Goal: Information Seeking & Learning: Find specific fact

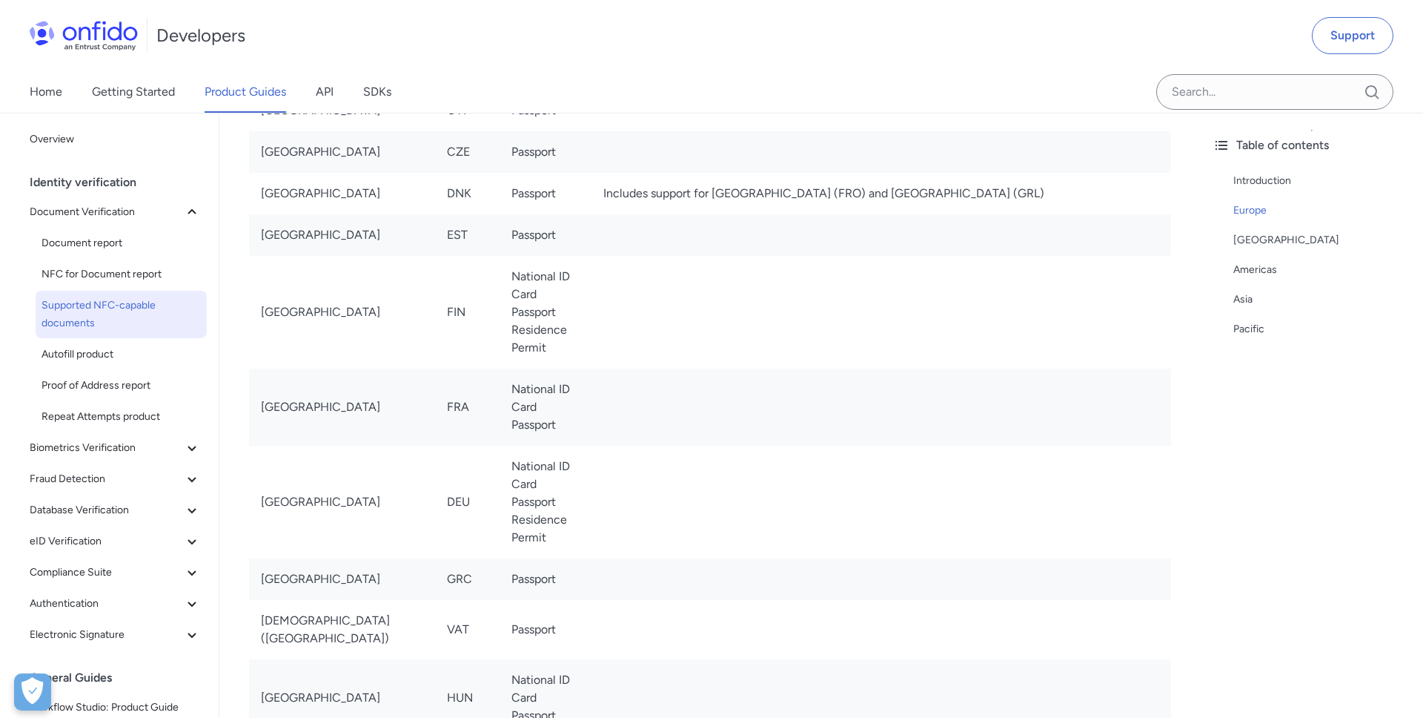
scroll to position [752, 0]
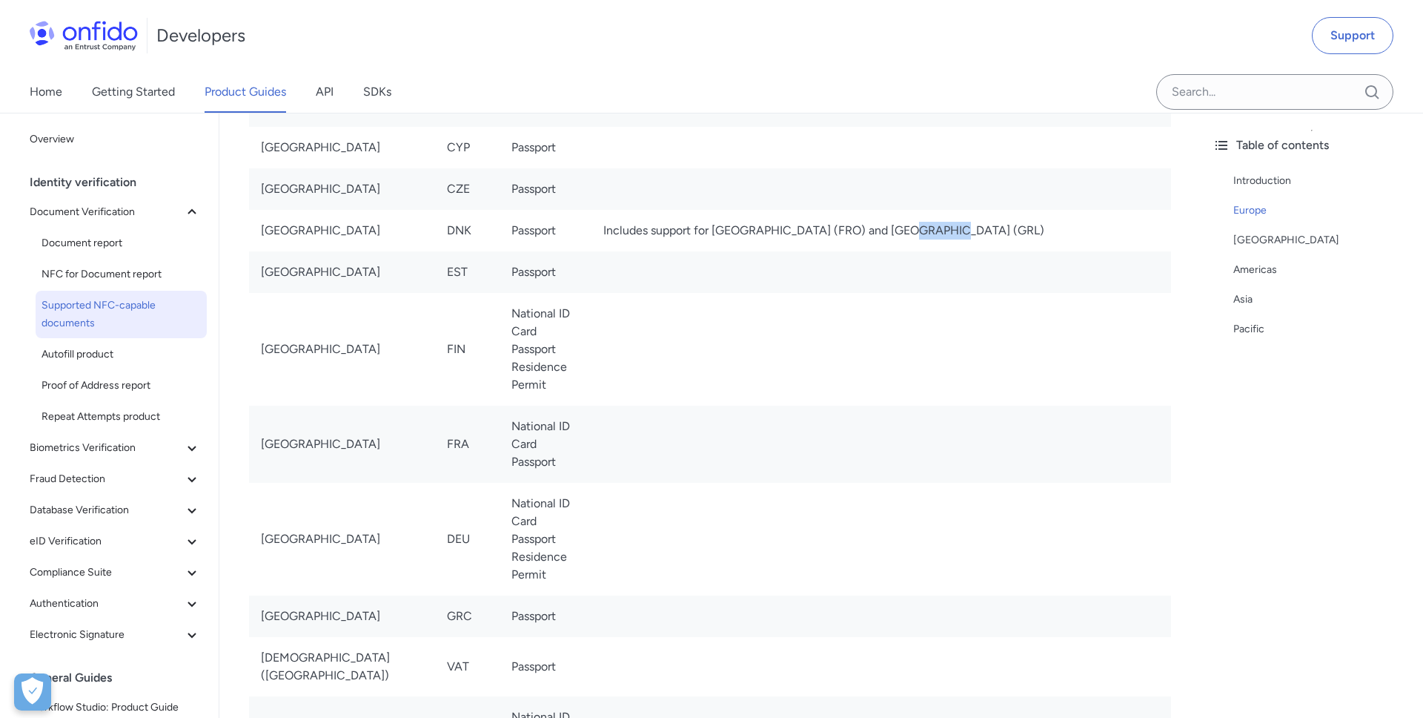
drag, startPoint x: 835, startPoint y: 246, endPoint x: 881, endPoint y: 251, distance: 45.4
click at [880, 251] on td "Includes support for [GEOGRAPHIC_DATA] (FRO) and [GEOGRAPHIC_DATA] (GRL)" at bounding box center [882, 231] width 580 height 42
click at [881, 251] on td "Includes support for [GEOGRAPHIC_DATA] (FRO) and [GEOGRAPHIC_DATA] (GRL)" at bounding box center [882, 231] width 580 height 42
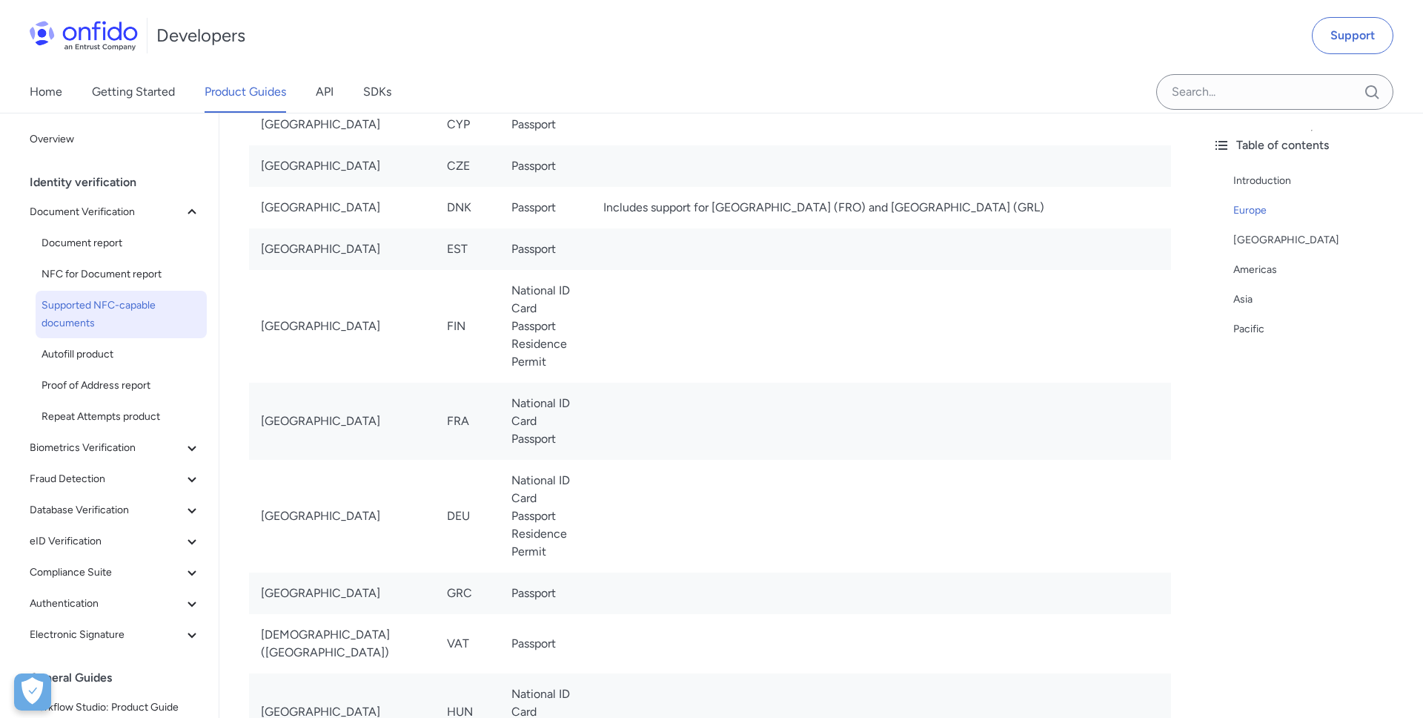
scroll to position [781, 0]
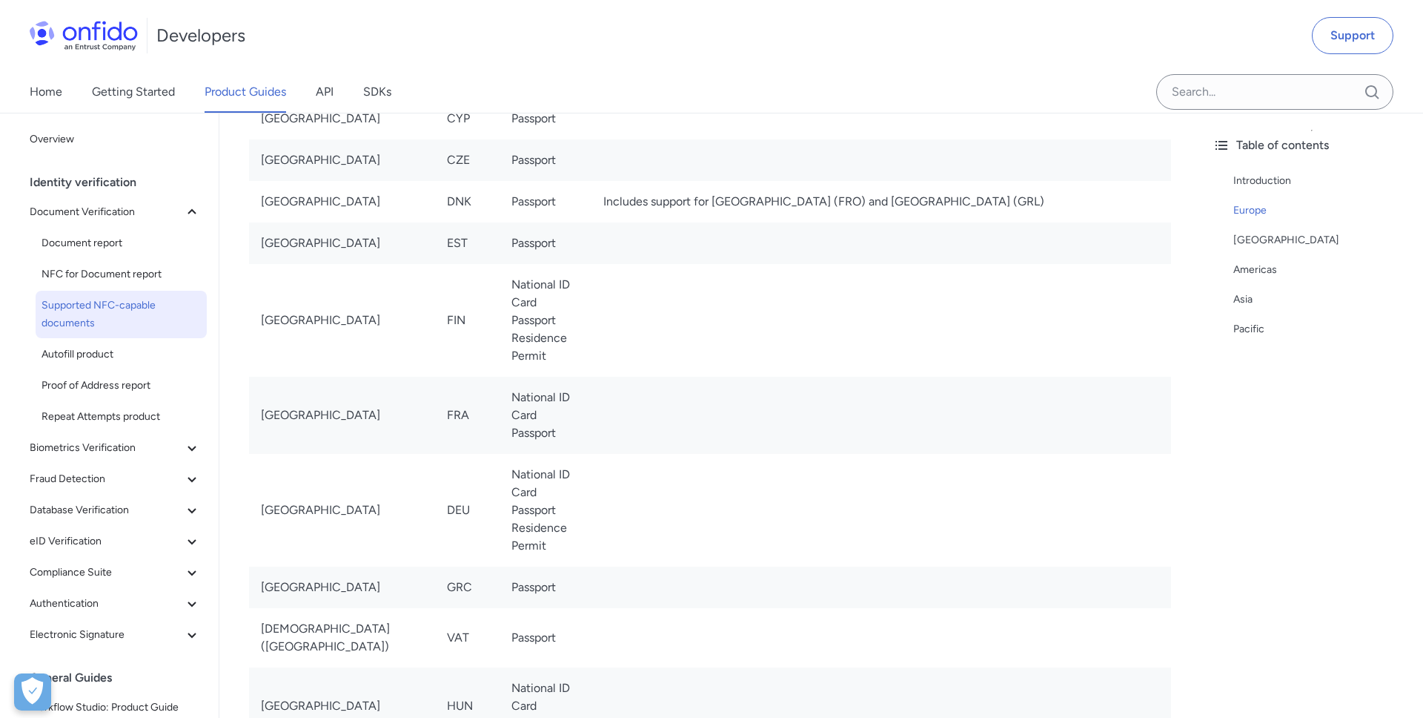
click at [881, 218] on td "Includes support for [GEOGRAPHIC_DATA] (FRO) and [GEOGRAPHIC_DATA] (GRL)" at bounding box center [882, 202] width 580 height 42
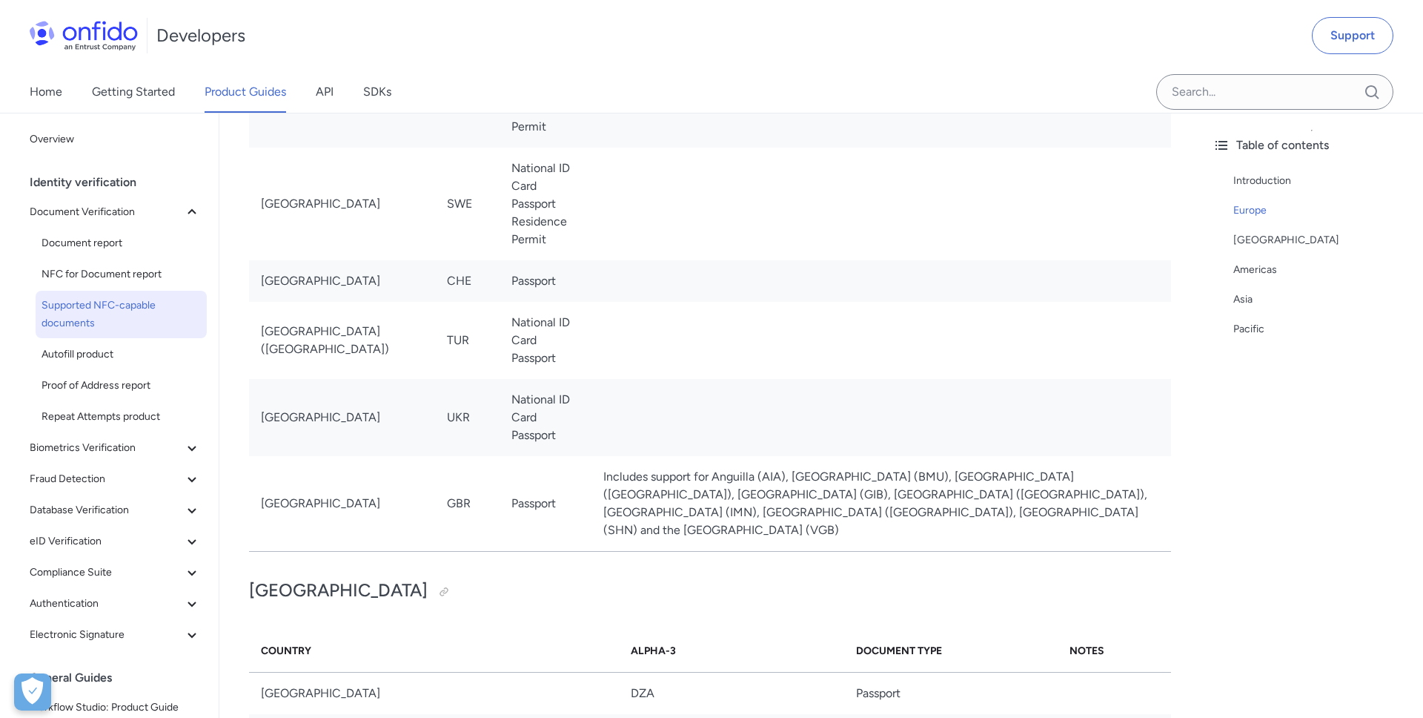
scroll to position [2855, 0]
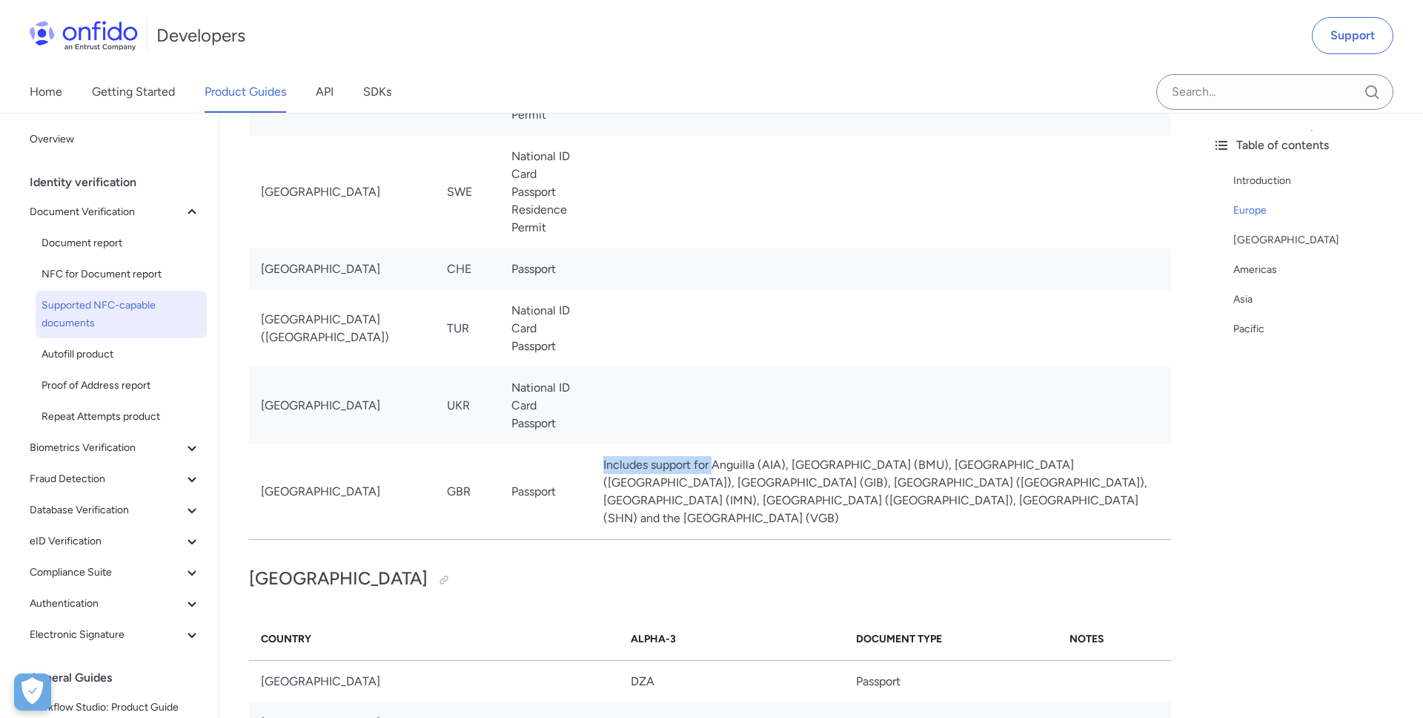
drag, startPoint x: 658, startPoint y: 500, endPoint x: 543, endPoint y: 490, distance: 115.3
click at [592, 490] on td "Includes support for Anguilla (AIA), [GEOGRAPHIC_DATA] (BMU), [GEOGRAPHIC_DATA]…" at bounding box center [882, 492] width 580 height 96
copy td "Includes support for"
click at [792, 367] on td at bounding box center [882, 328] width 580 height 77
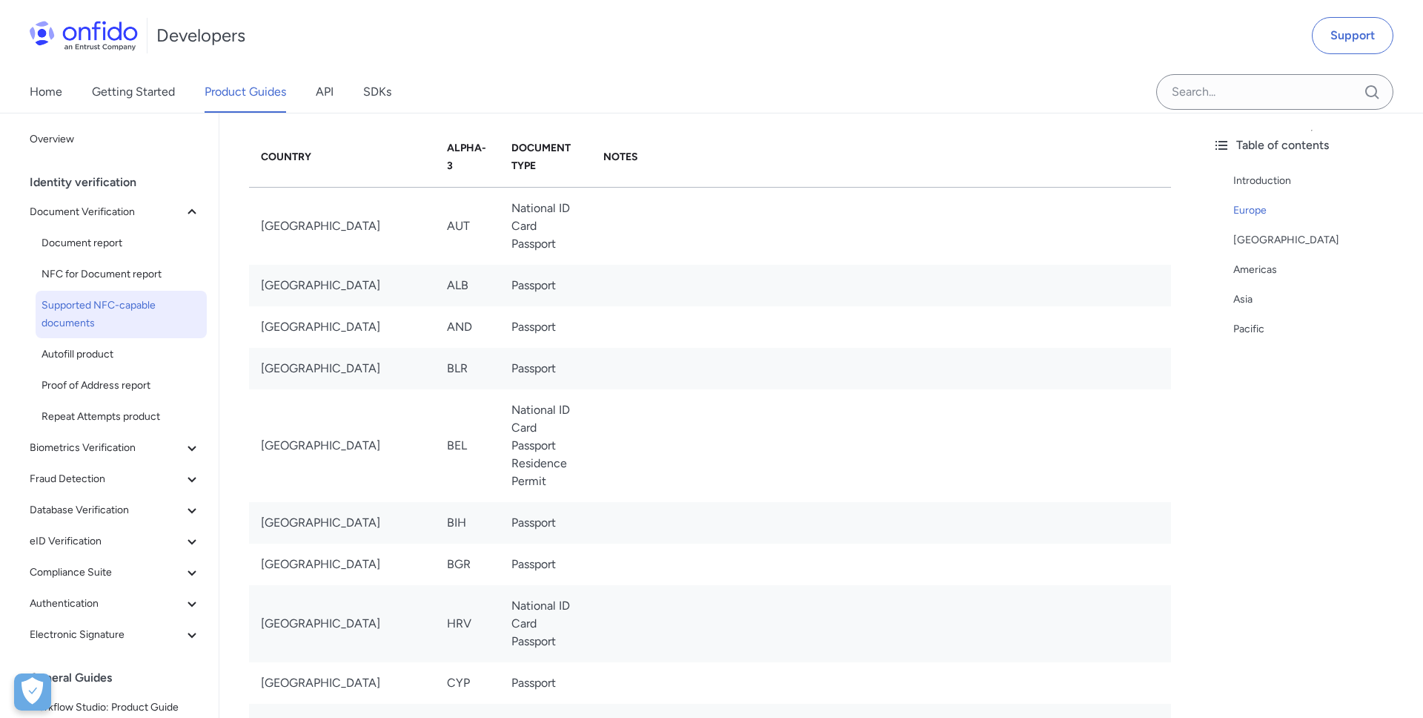
scroll to position [0, 0]
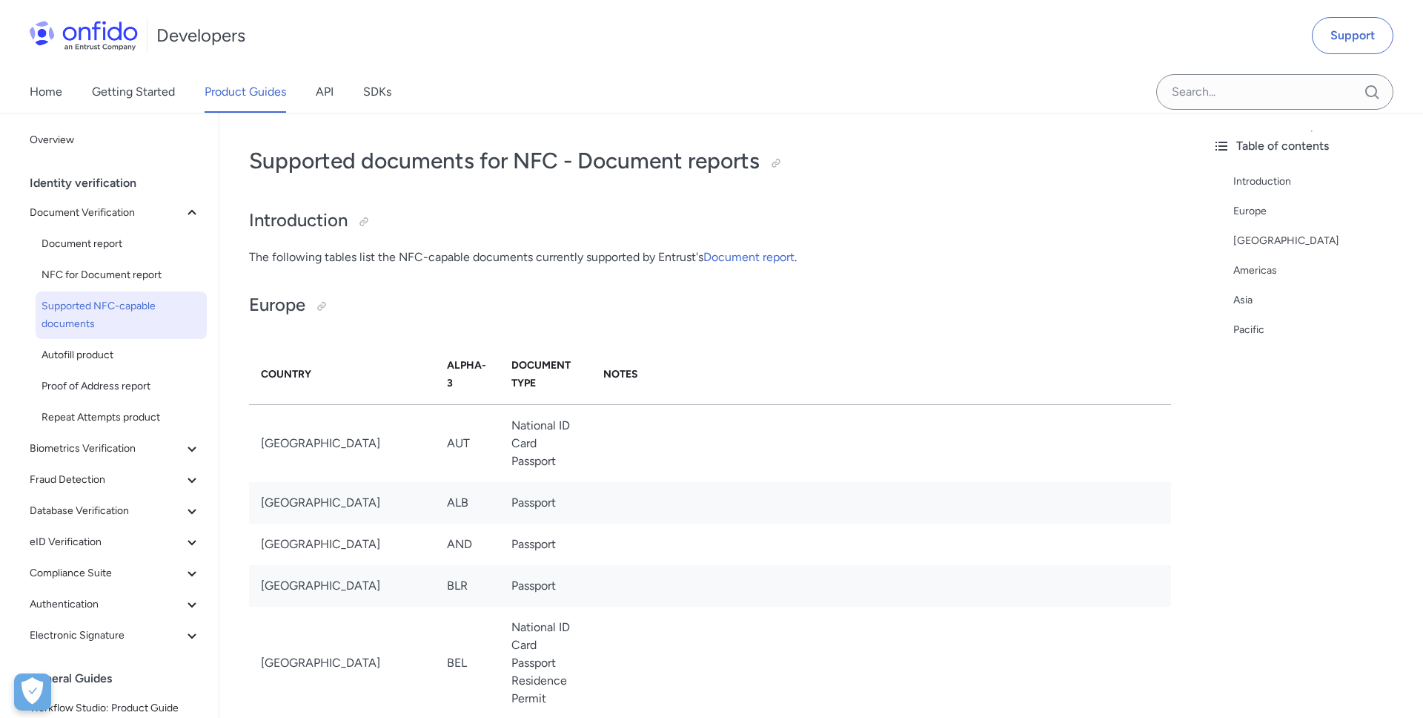
click at [802, 426] on td at bounding box center [882, 443] width 580 height 78
